Goal: Transaction & Acquisition: Purchase product/service

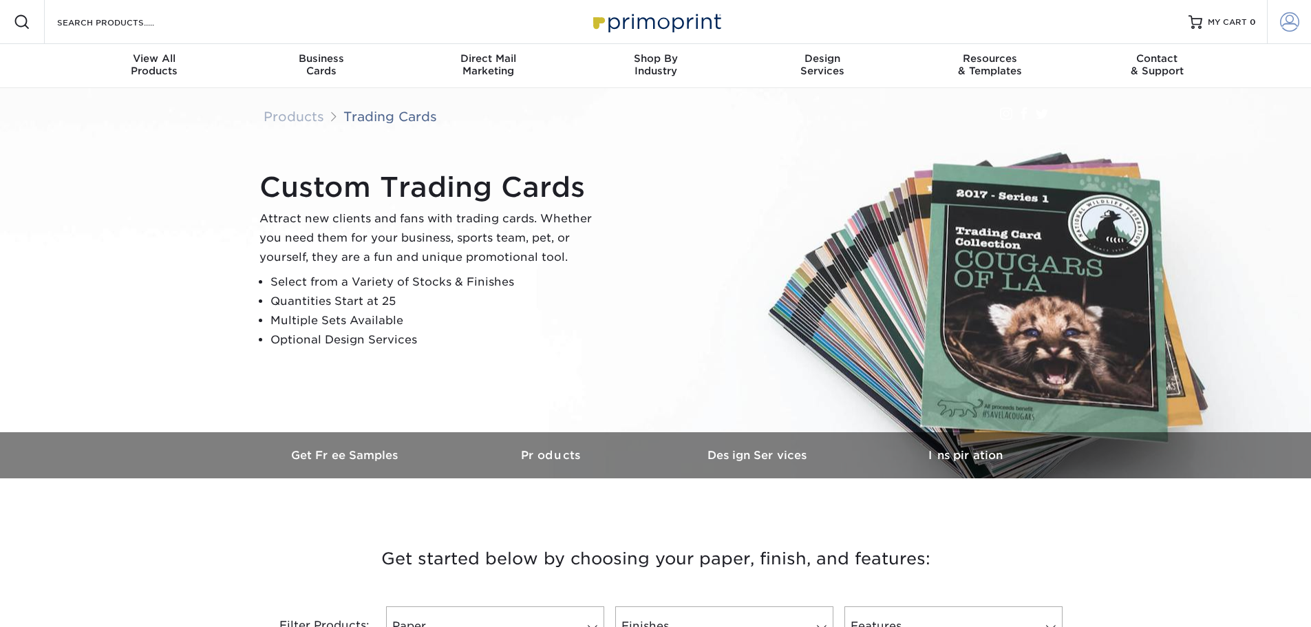
click at [1272, 30] on link "Account" at bounding box center [1289, 22] width 44 height 44
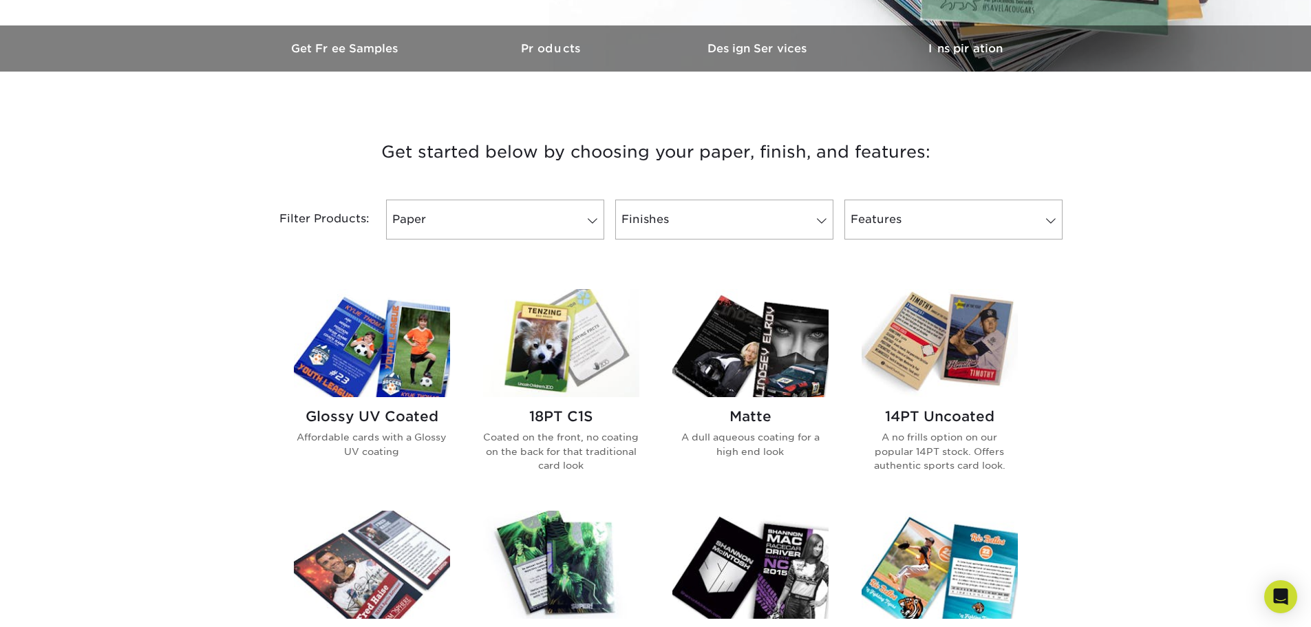
scroll to position [550, 0]
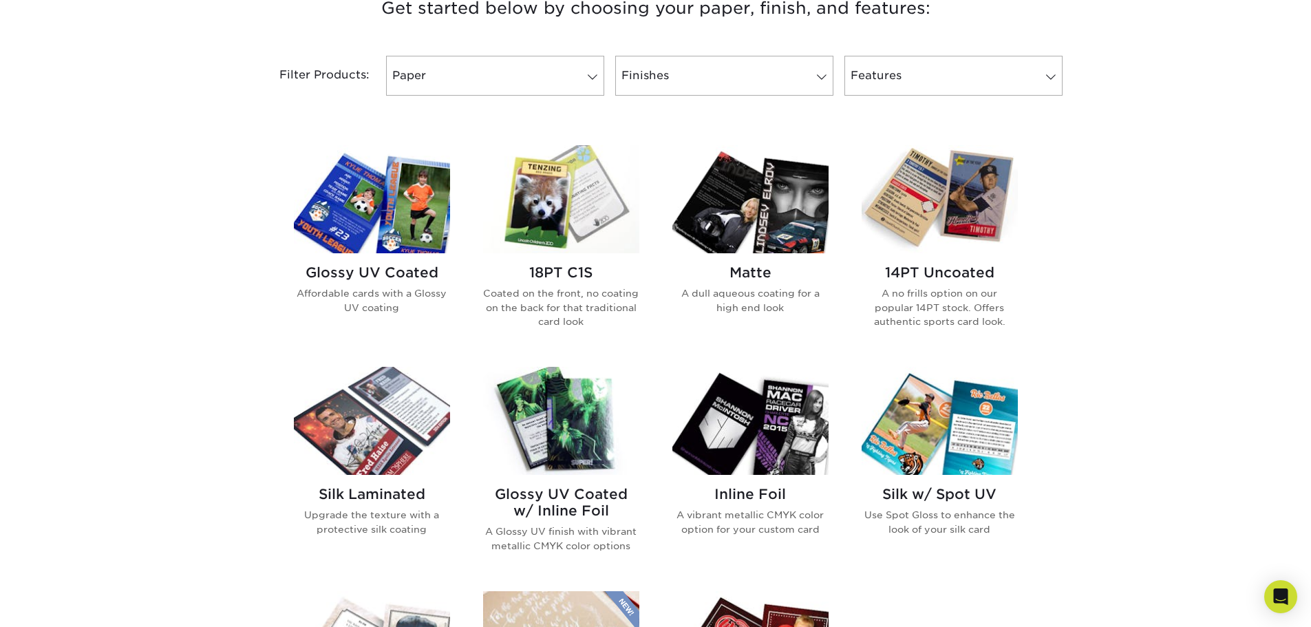
click at [388, 220] on img at bounding box center [372, 199] width 156 height 108
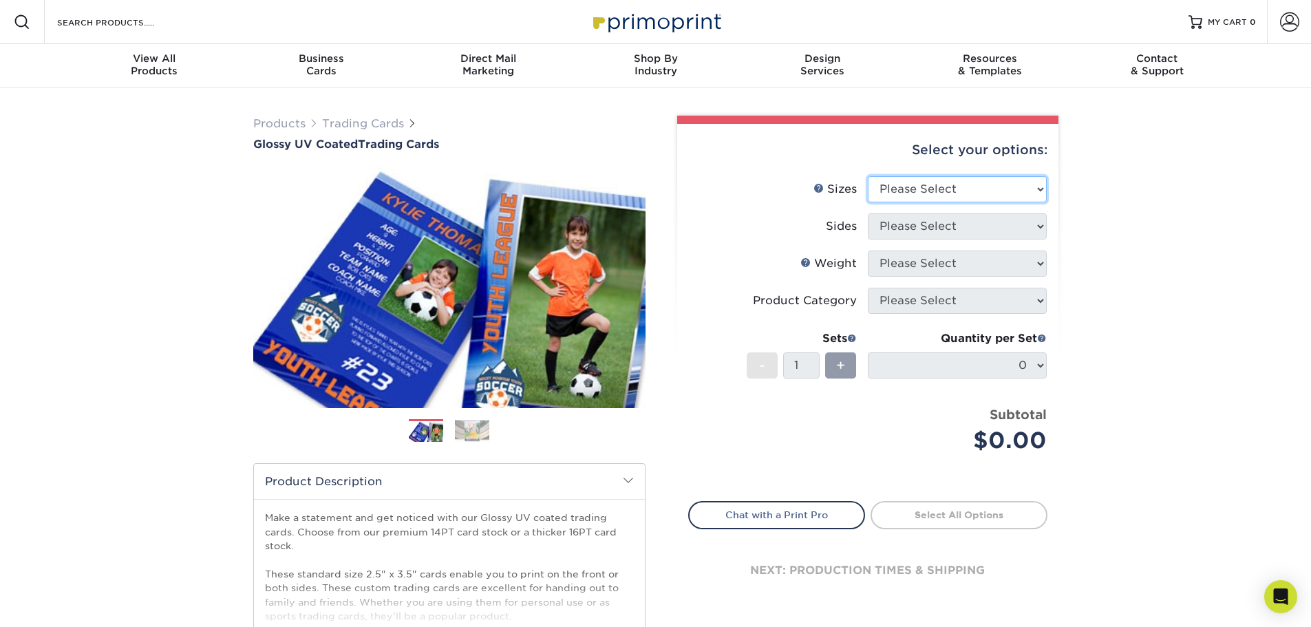
click at [952, 180] on select "Please Select 2.5" x 3.5"" at bounding box center [957, 189] width 179 height 26
select select "2.50x3.50"
click at [868, 176] on select "Please Select 2.5" x 3.5"" at bounding box center [957, 189] width 179 height 26
click at [910, 235] on select "Please Select Print Both Sides Print Front Only" at bounding box center [957, 226] width 179 height 26
select select "32d3c223-f82c-492b-b915-ba065a00862f"
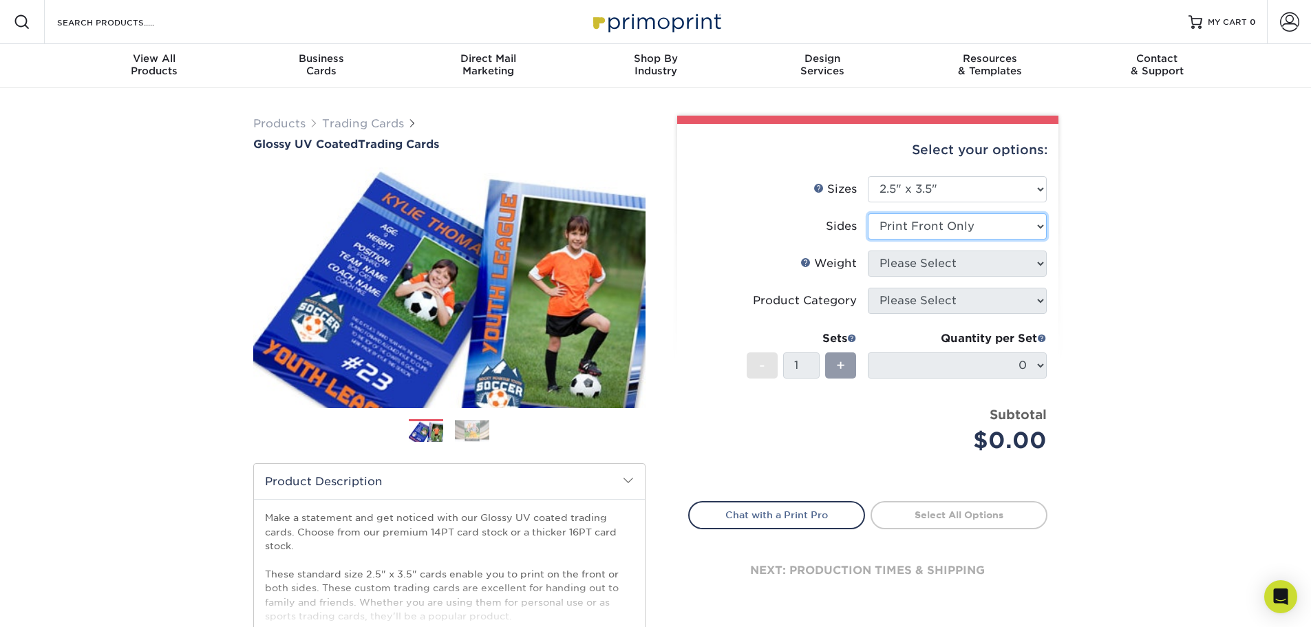
click at [868, 213] on select "Please Select Print Both Sides Print Front Only" at bounding box center [957, 226] width 179 height 26
click at [1285, 20] on span at bounding box center [1289, 21] width 19 height 19
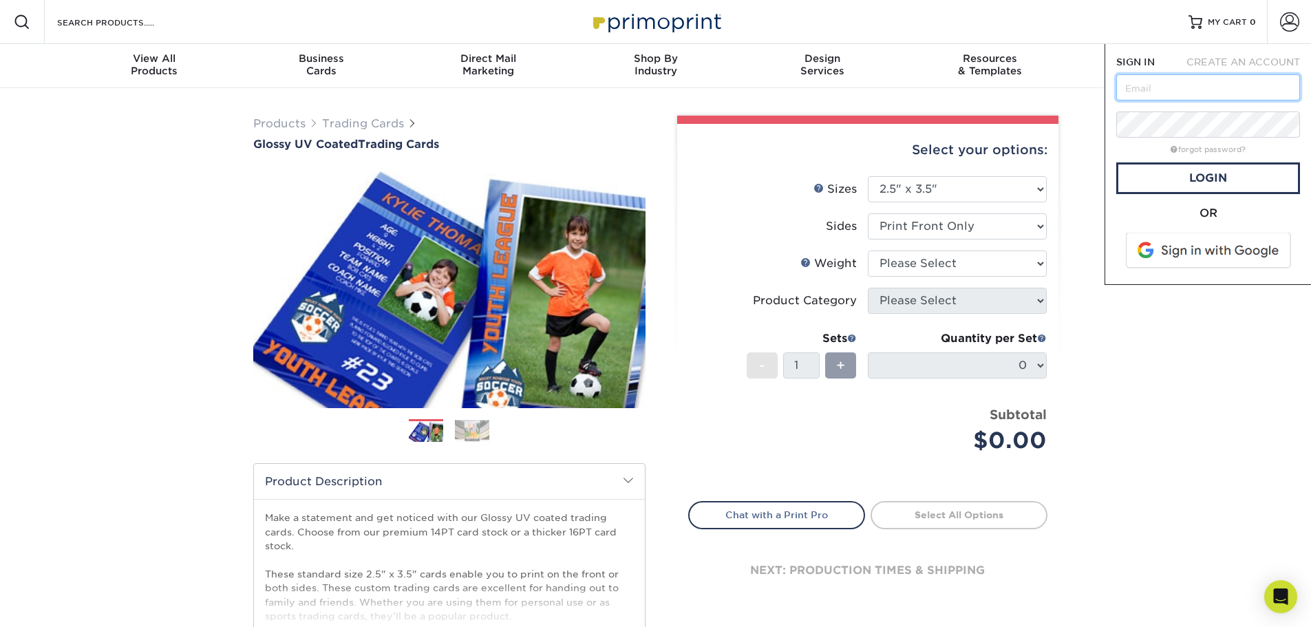
click at [1199, 88] on input "text" at bounding box center [1208, 87] width 184 height 26
type input "Jtodd17@kent.edu"
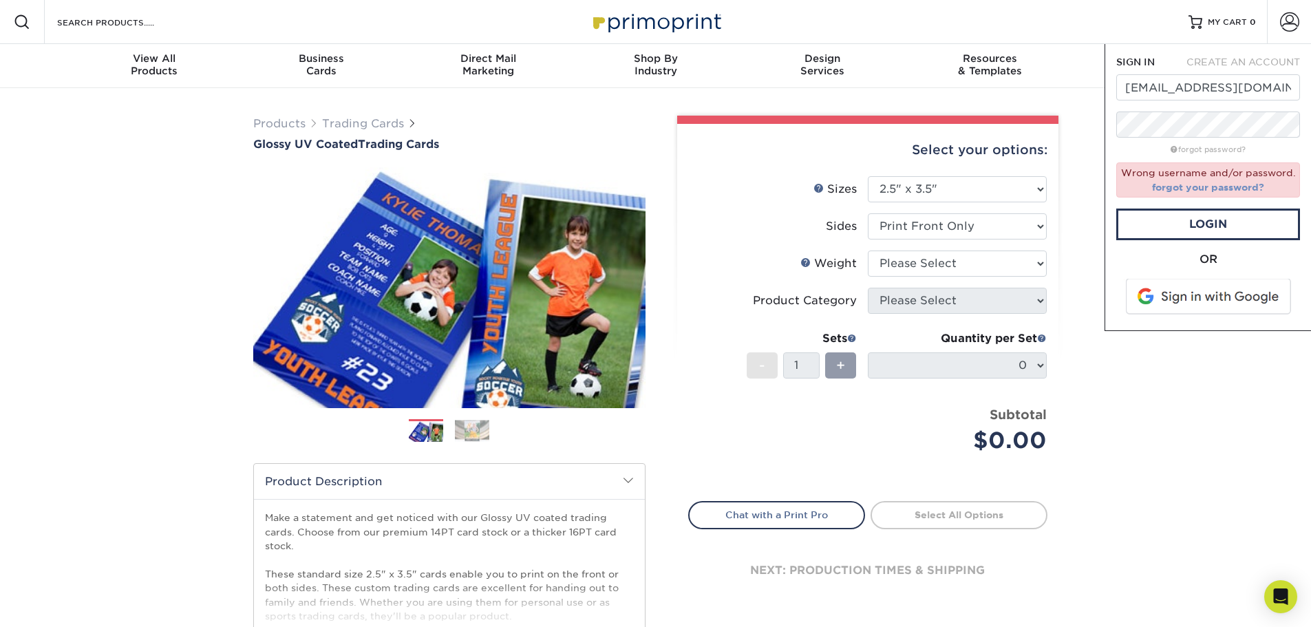
click at [1207, 190] on link "forgot your password?" at bounding box center [1208, 187] width 112 height 11
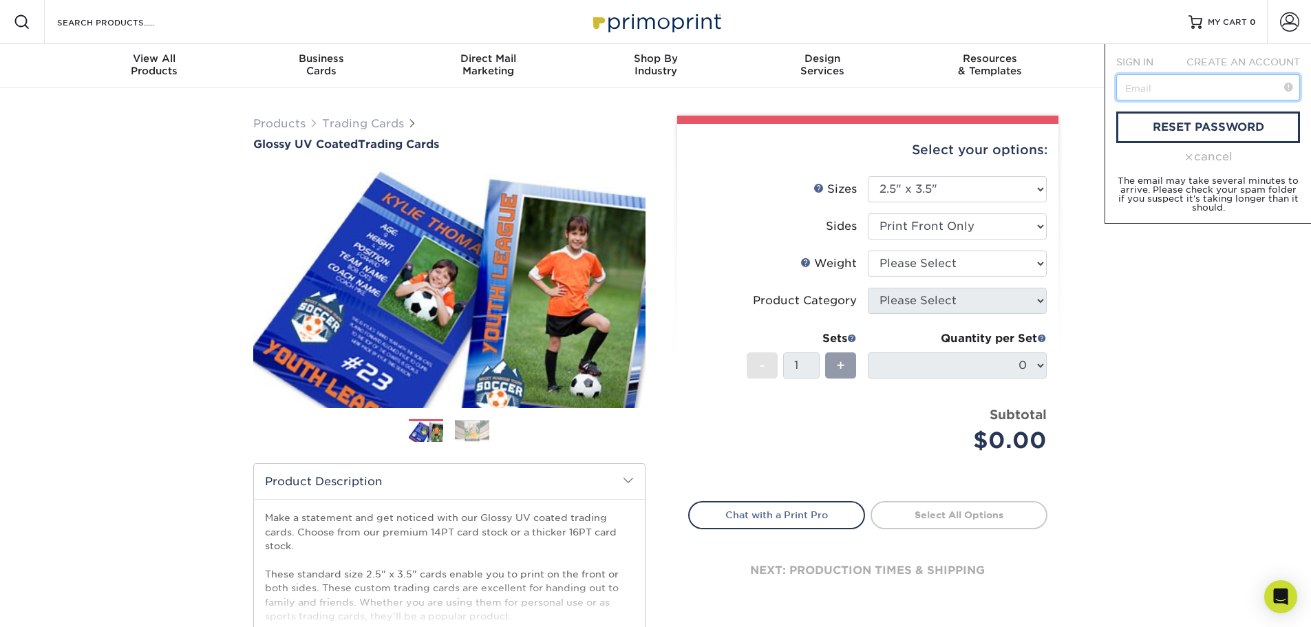
click at [1163, 92] on input "text" at bounding box center [1208, 87] width 184 height 26
click at [1176, 121] on link "reset password" at bounding box center [1208, 127] width 184 height 32
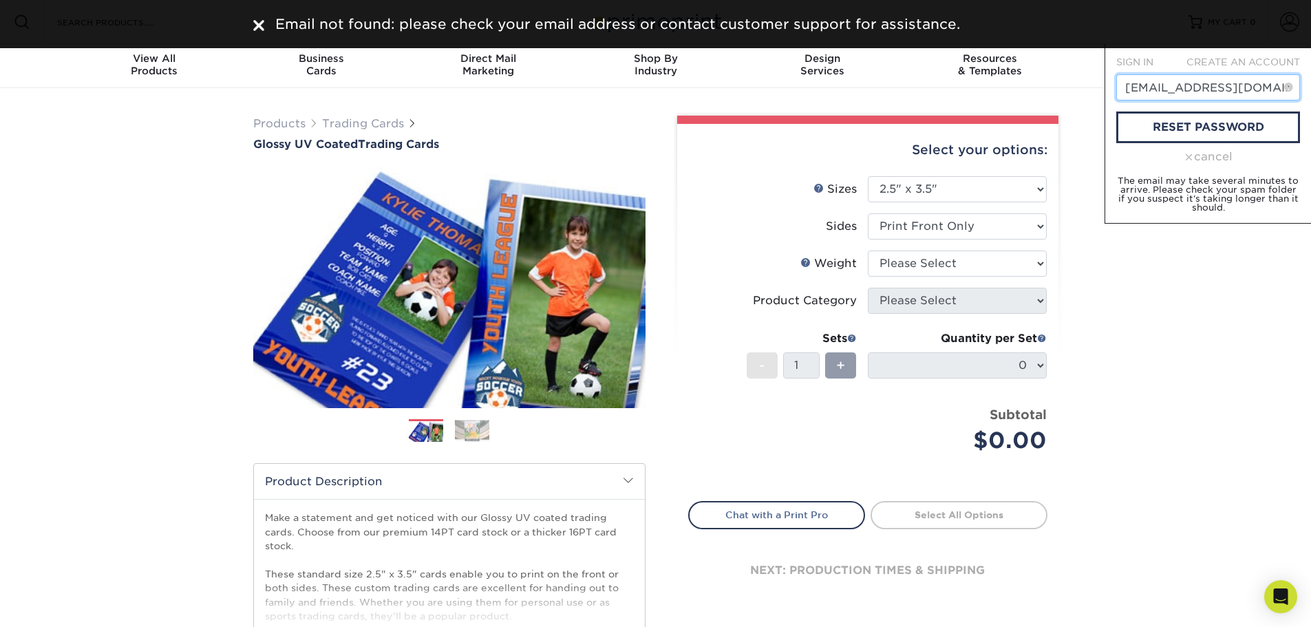
click at [1237, 97] on input "jtodd17@kent.edu" at bounding box center [1208, 87] width 184 height 26
type input "jontodd16@gmail.com"
type input "ajohn248@kent.edu"
